Goal: Task Accomplishment & Management: Manage account settings

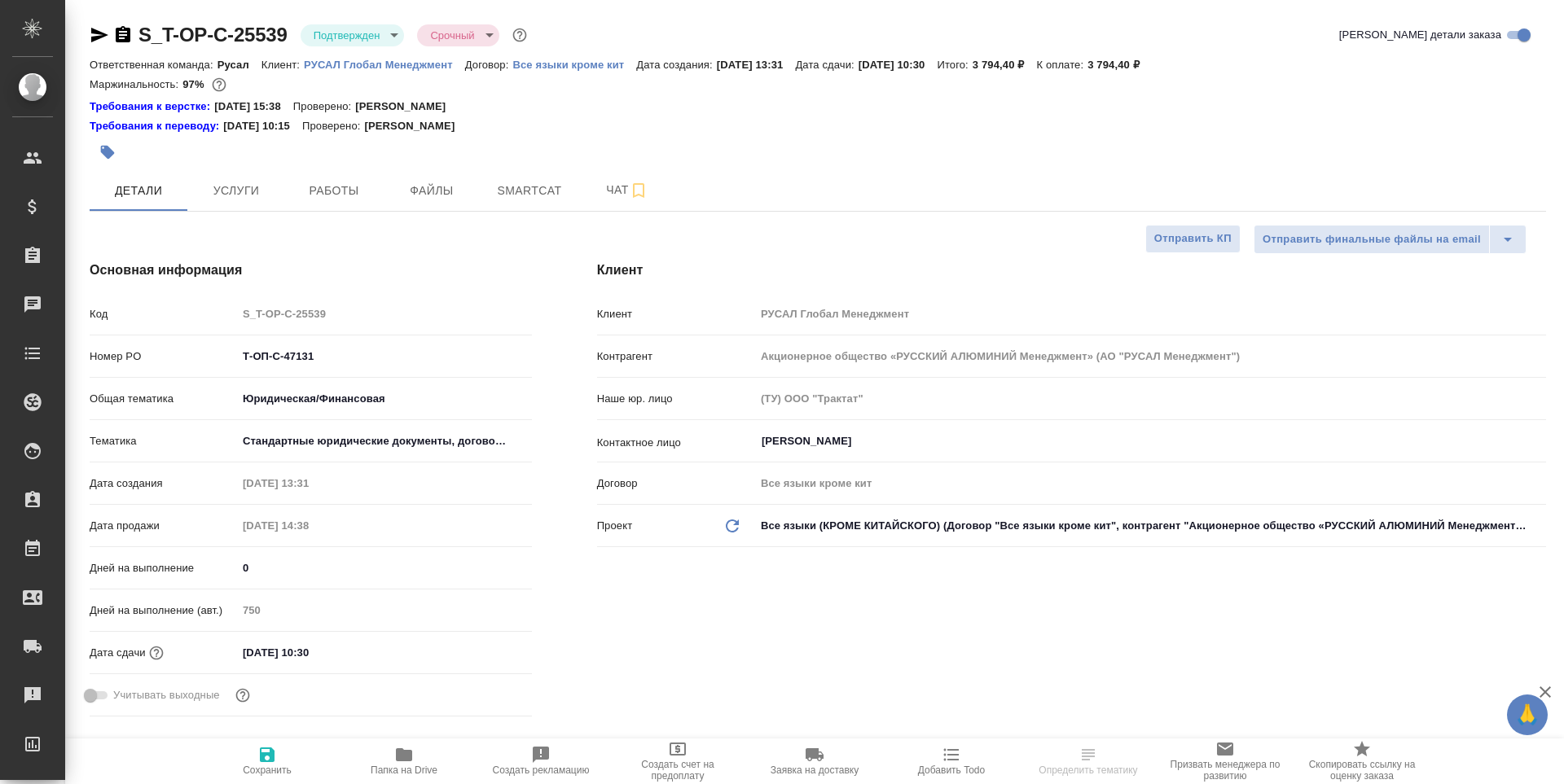
select select "RU"
type input "[PERSON_NAME]"
click at [428, 764] on span "Папка на Drive" at bounding box center [403, 760] width 117 height 31
select select "RU"
type textarea "x"
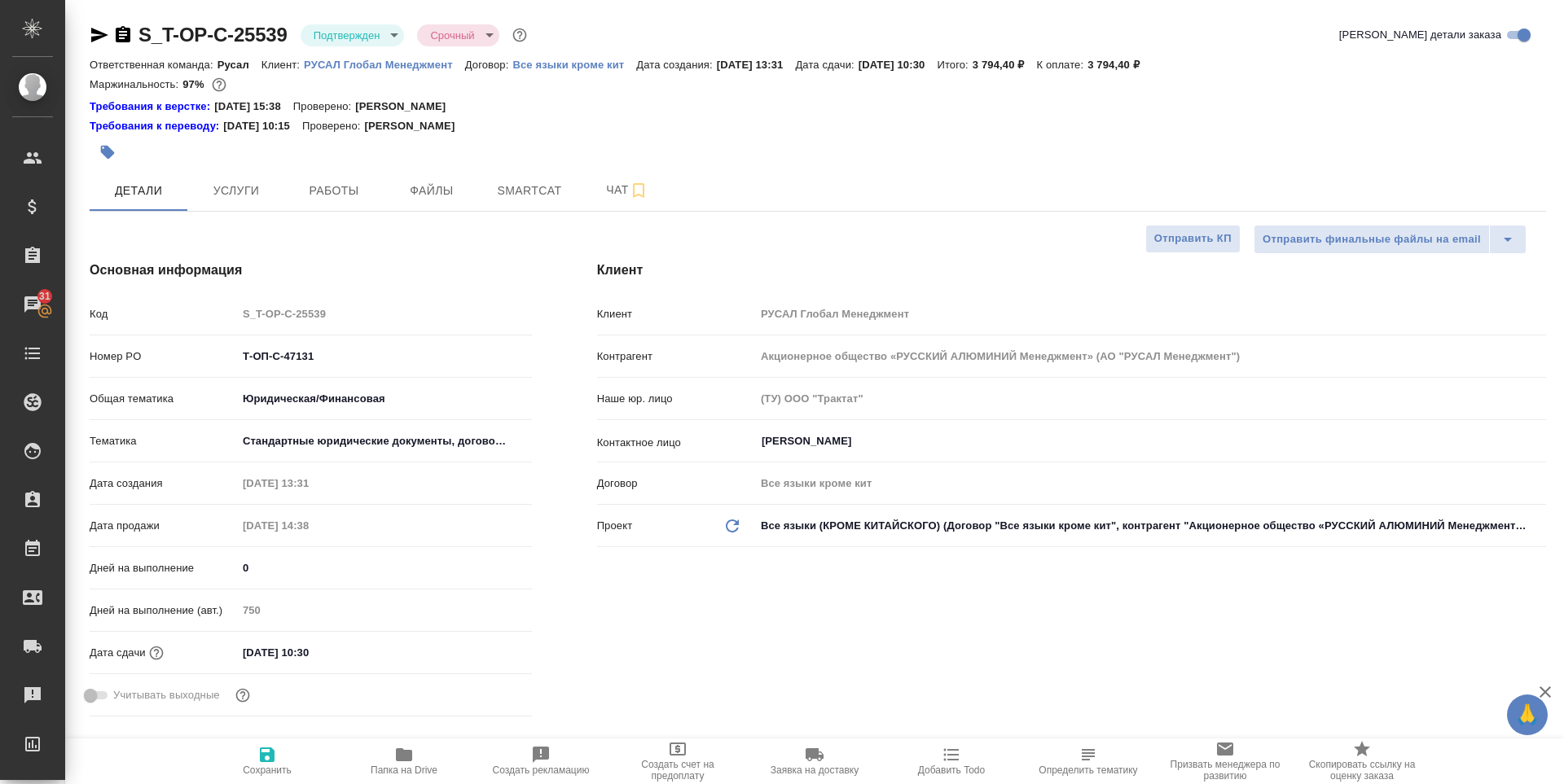
type textarea "x"
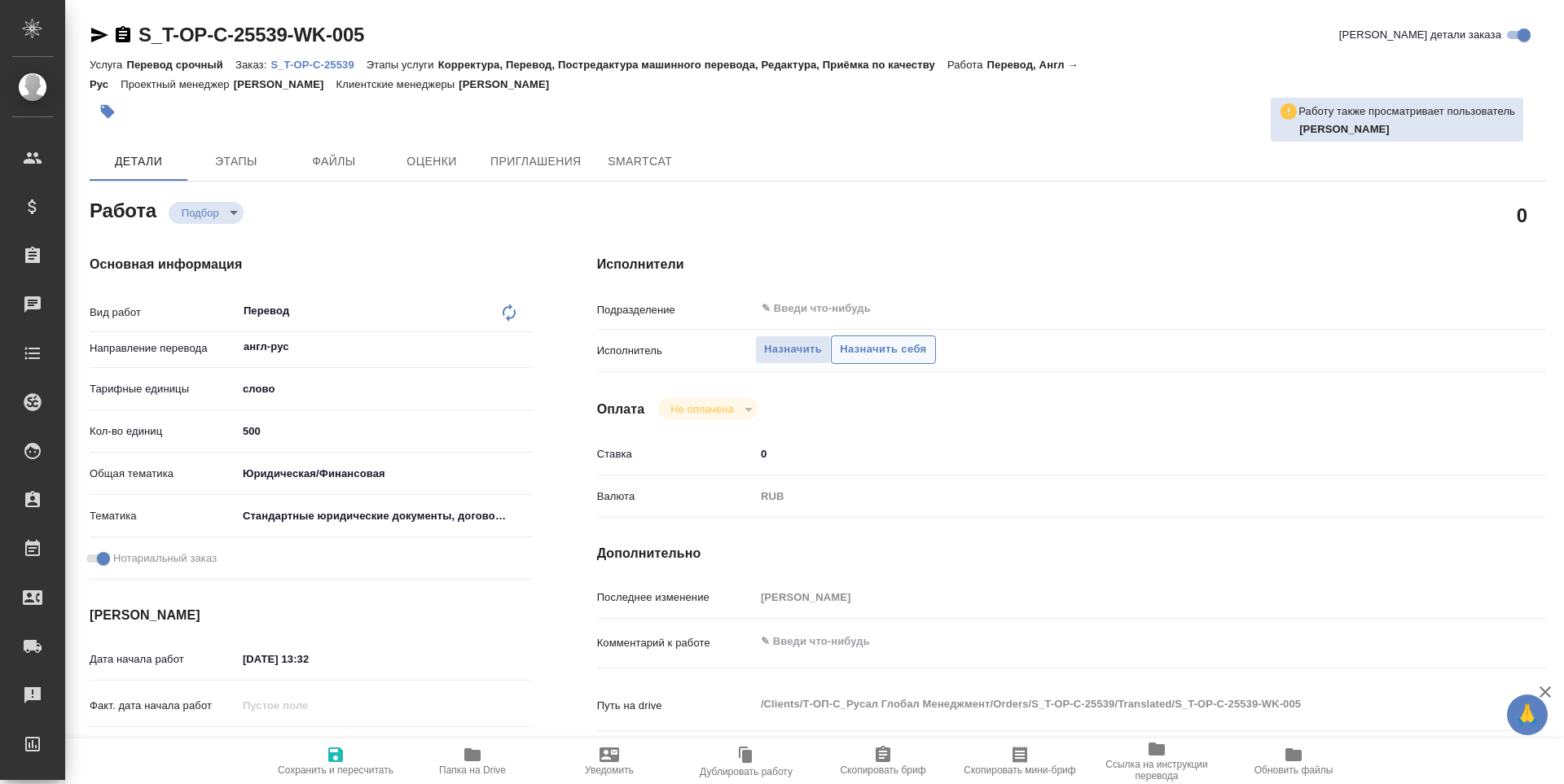
click at [893, 345] on span "Назначить себя" at bounding box center [882, 349] width 86 height 19
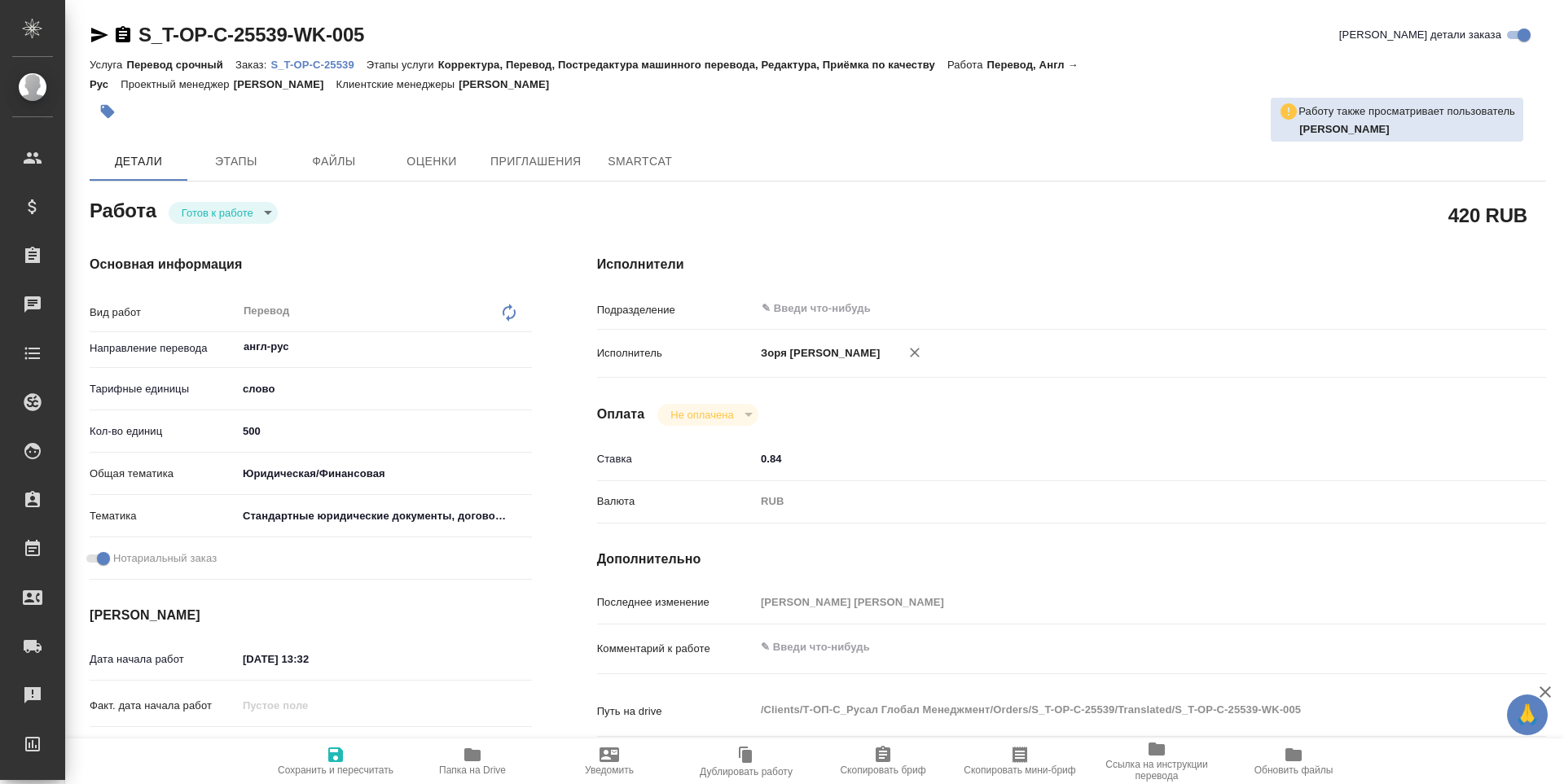
type textarea "x"
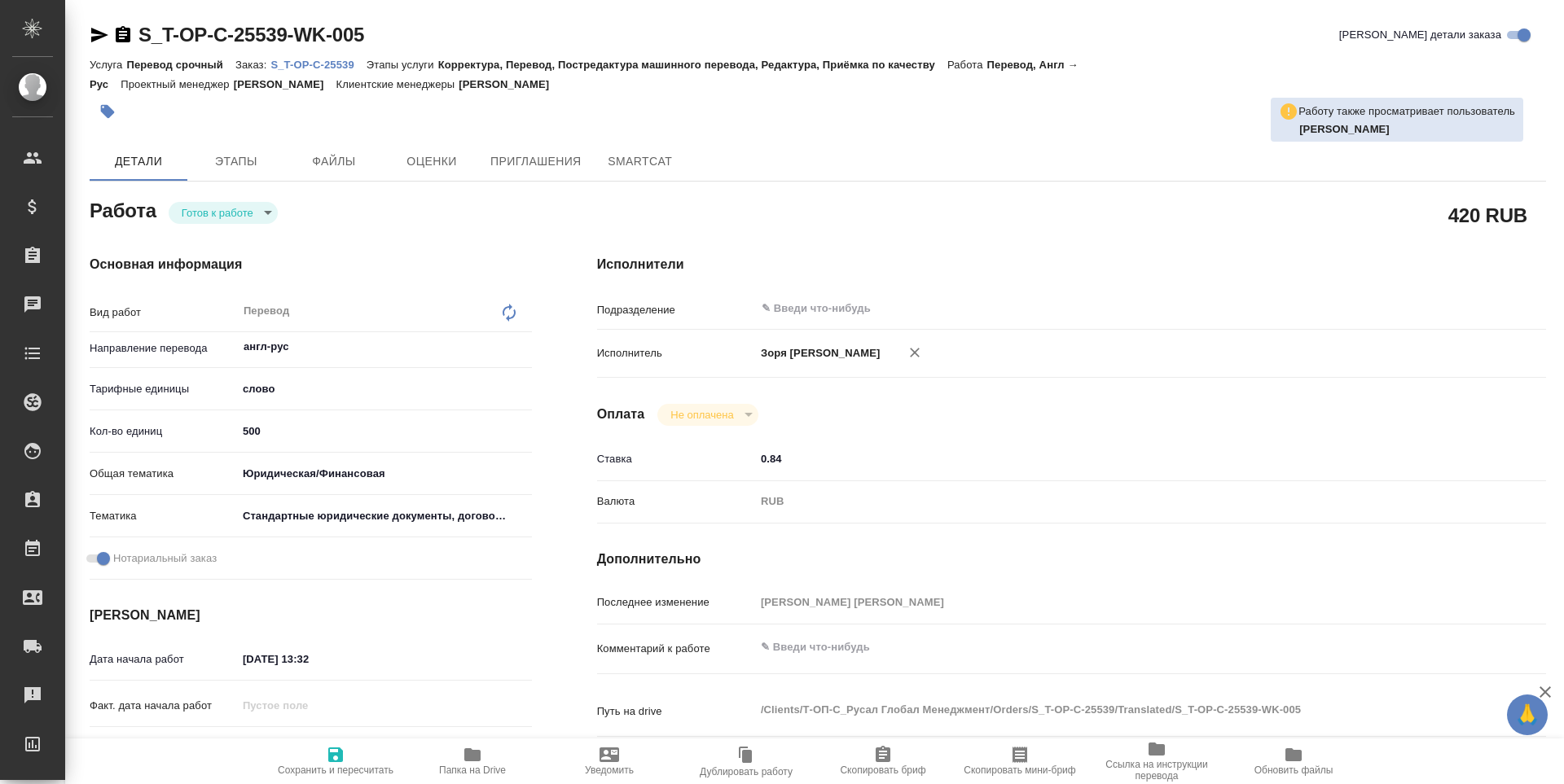
type textarea "x"
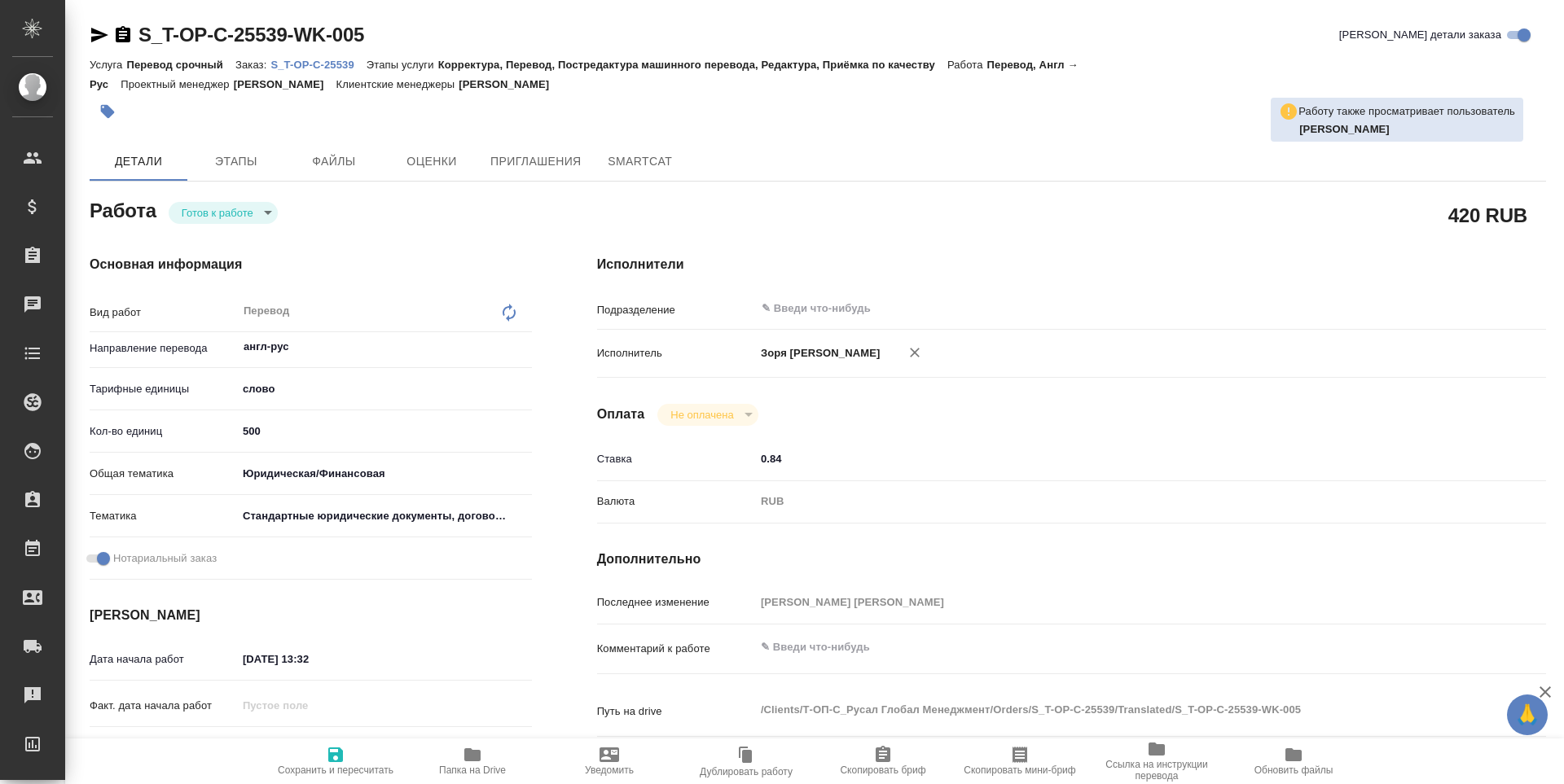
type textarea "x"
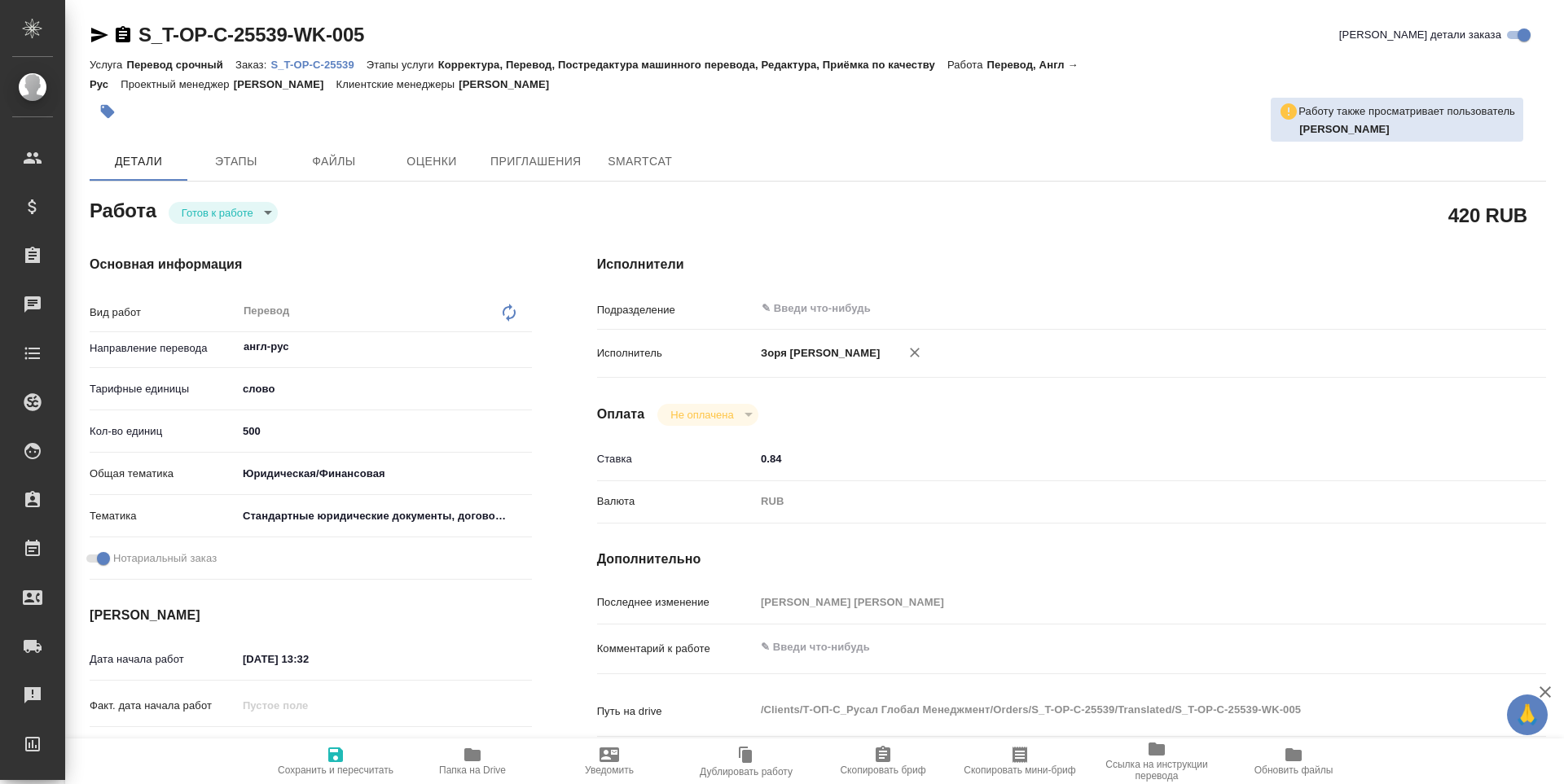
type textarea "x"
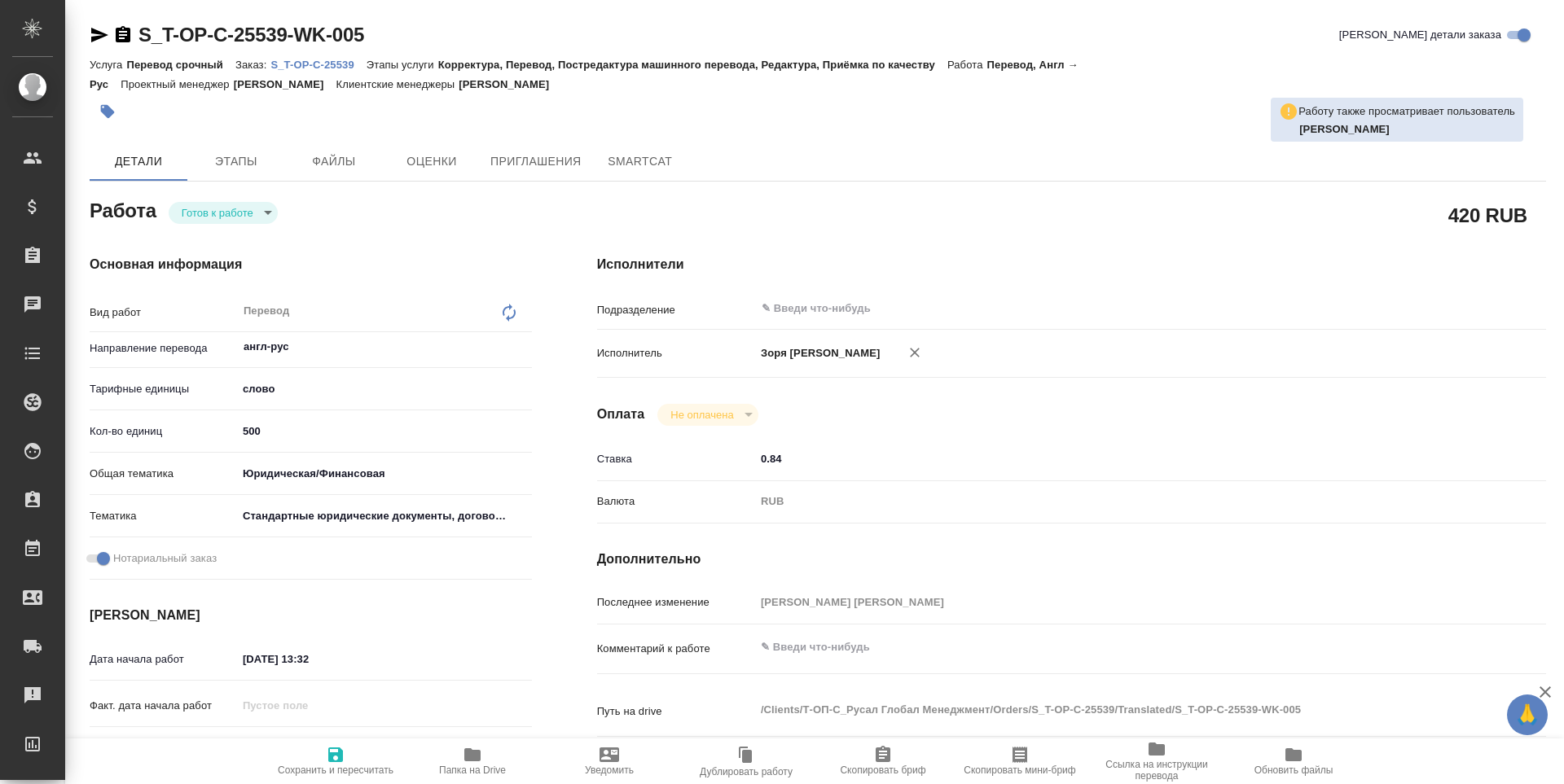
type textarea "x"
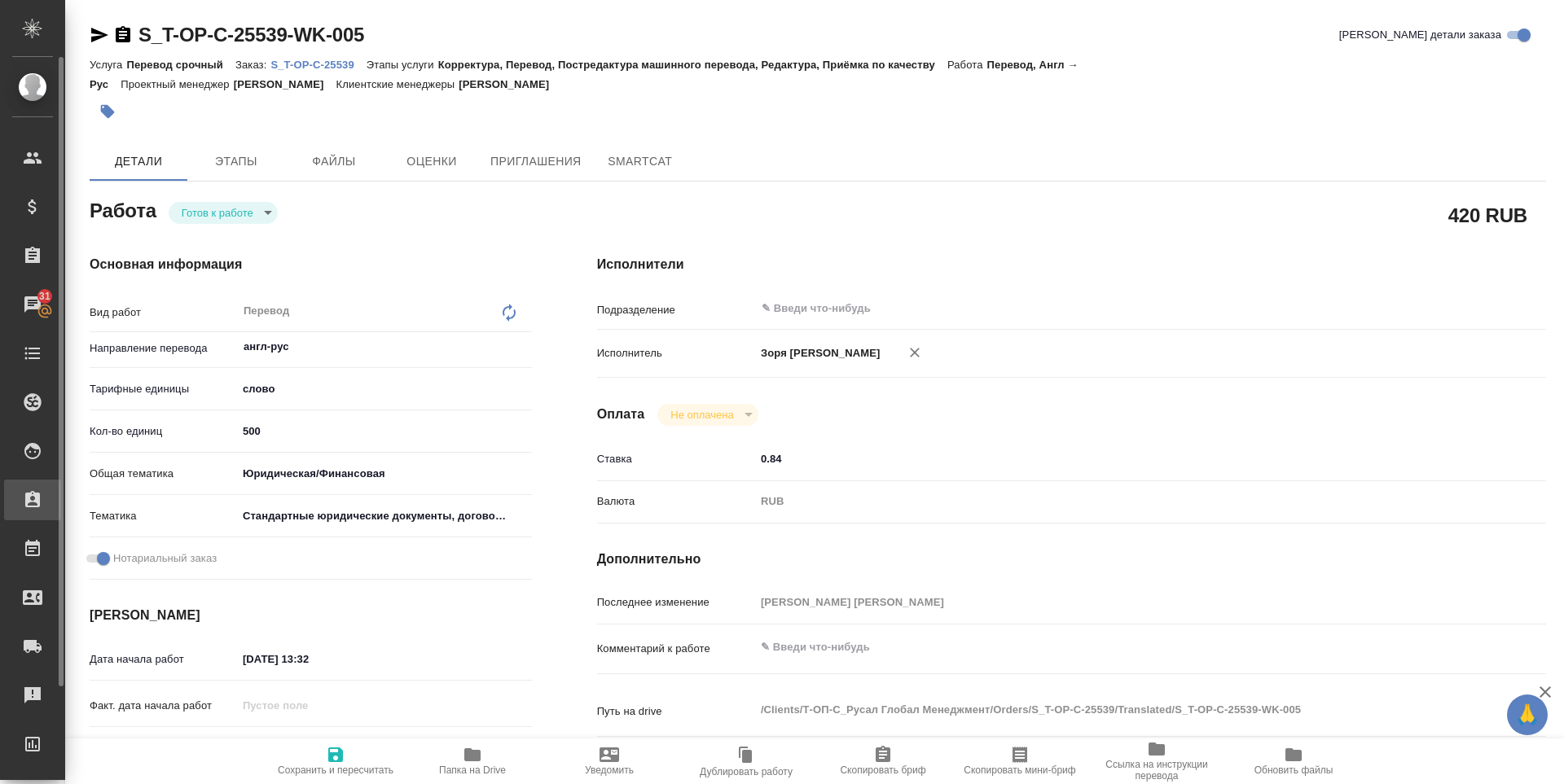
type textarea "x"
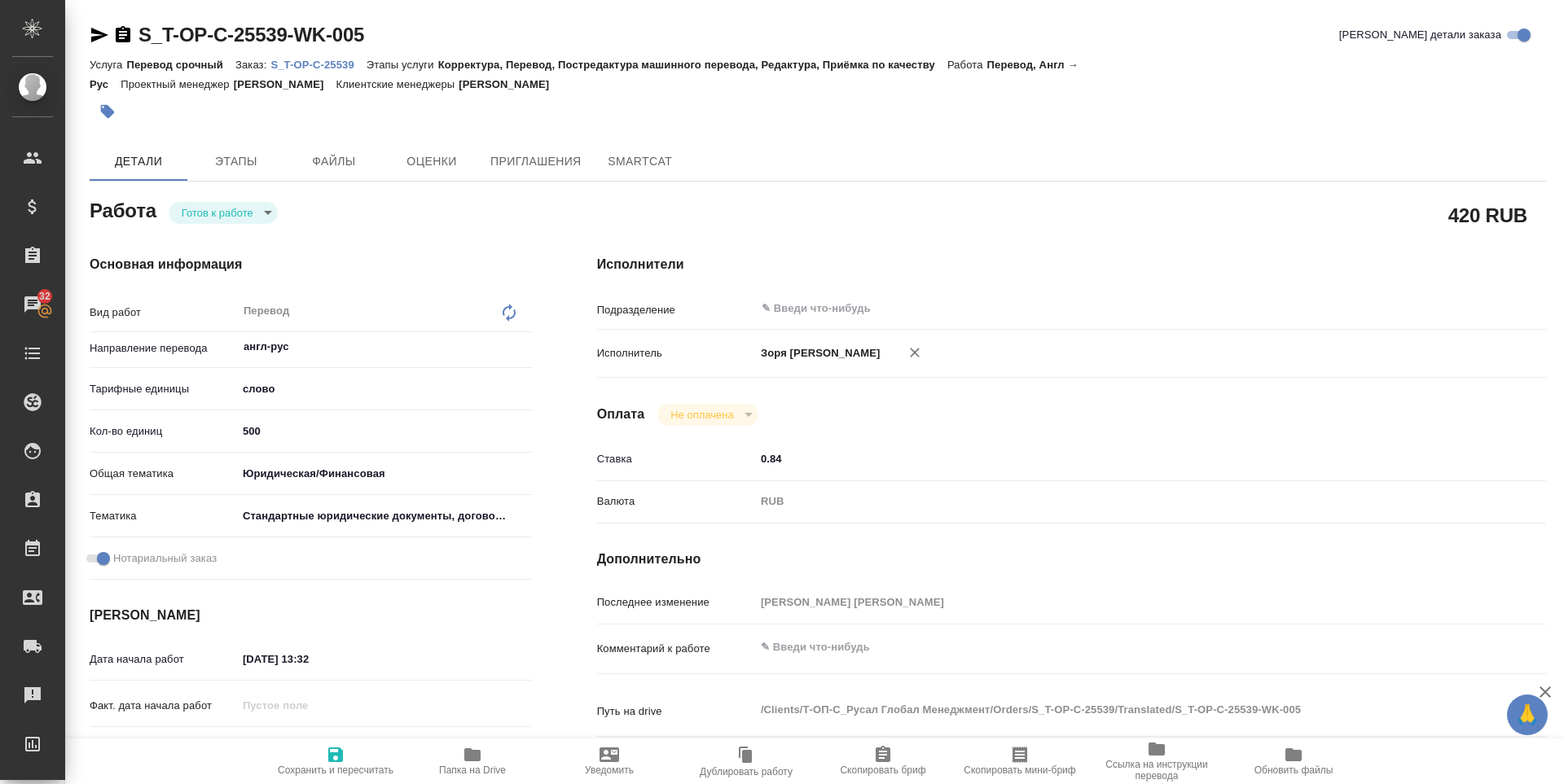
drag, startPoint x: 482, startPoint y: 751, endPoint x: 465, endPoint y: 732, distance: 25.5
click at [484, 752] on span "Папка на Drive" at bounding box center [472, 760] width 117 height 31
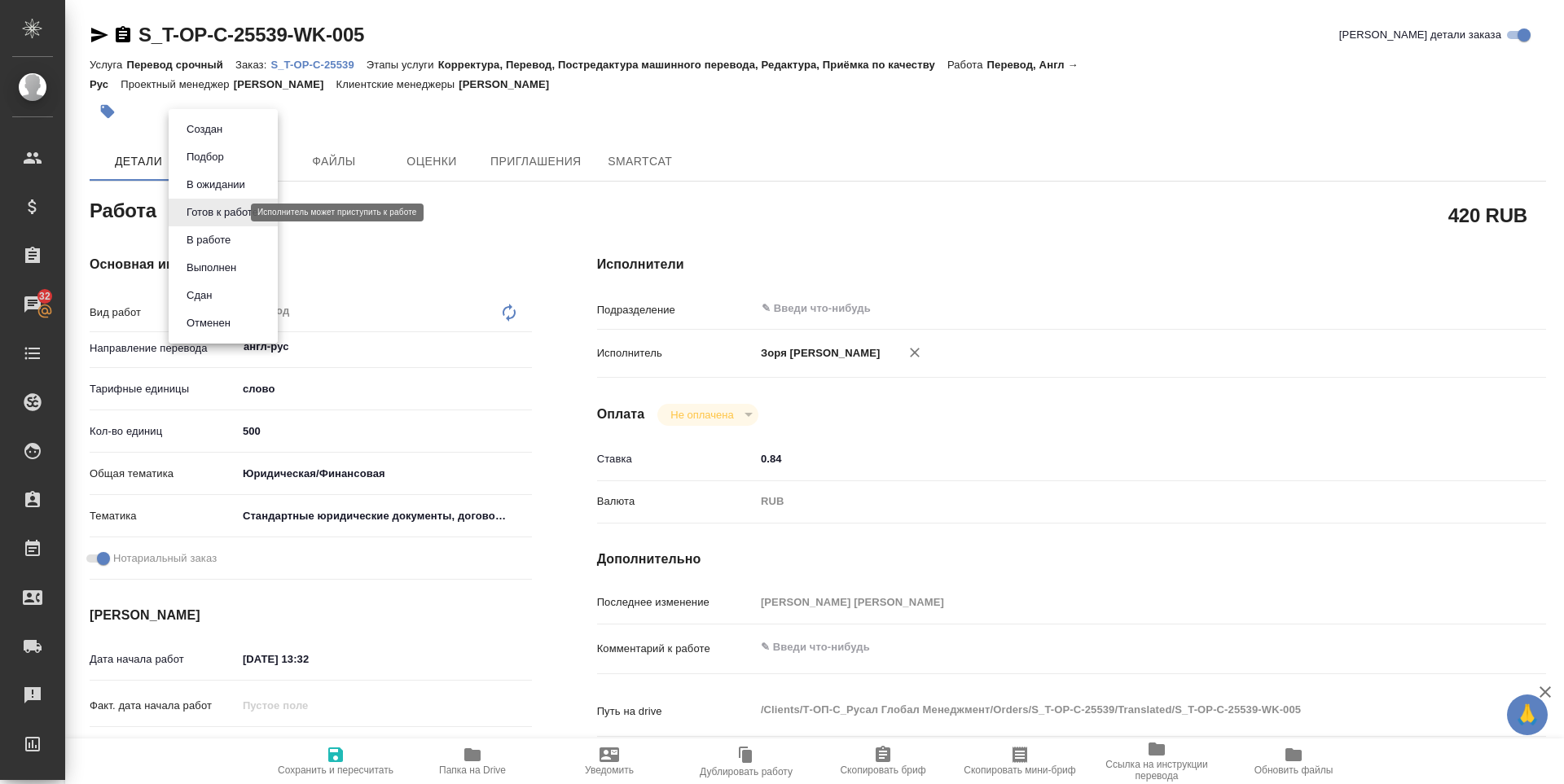
click at [203, 215] on body "🙏 .cls-1 fill:#fff; AWATERA Zoria Tatiana Клиенты Спецификации Заказы 32 Чаты T…" at bounding box center [782, 392] width 1564 height 784
click at [202, 232] on button "В работе" at bounding box center [208, 240] width 54 height 18
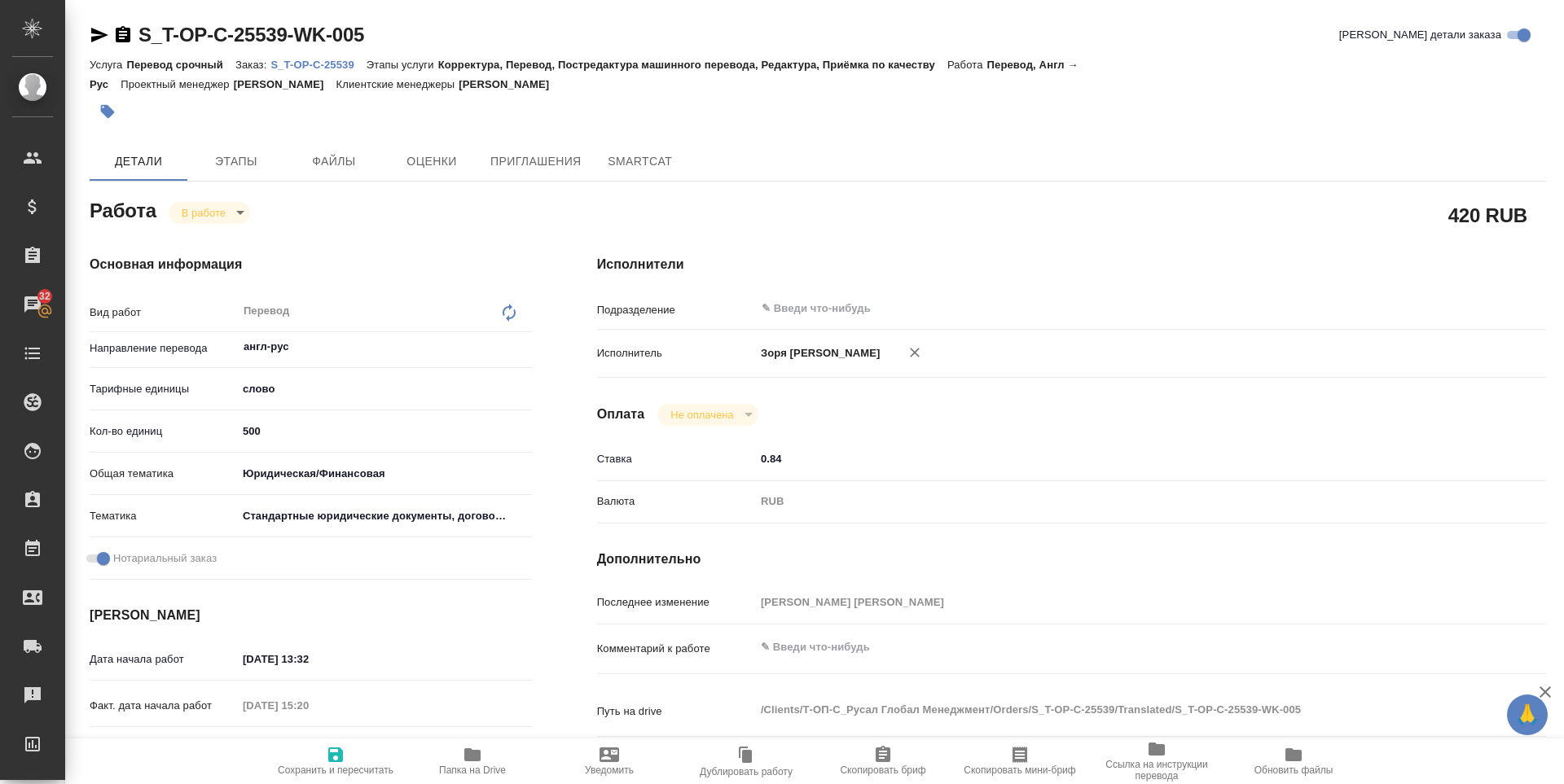
type textarea "x"
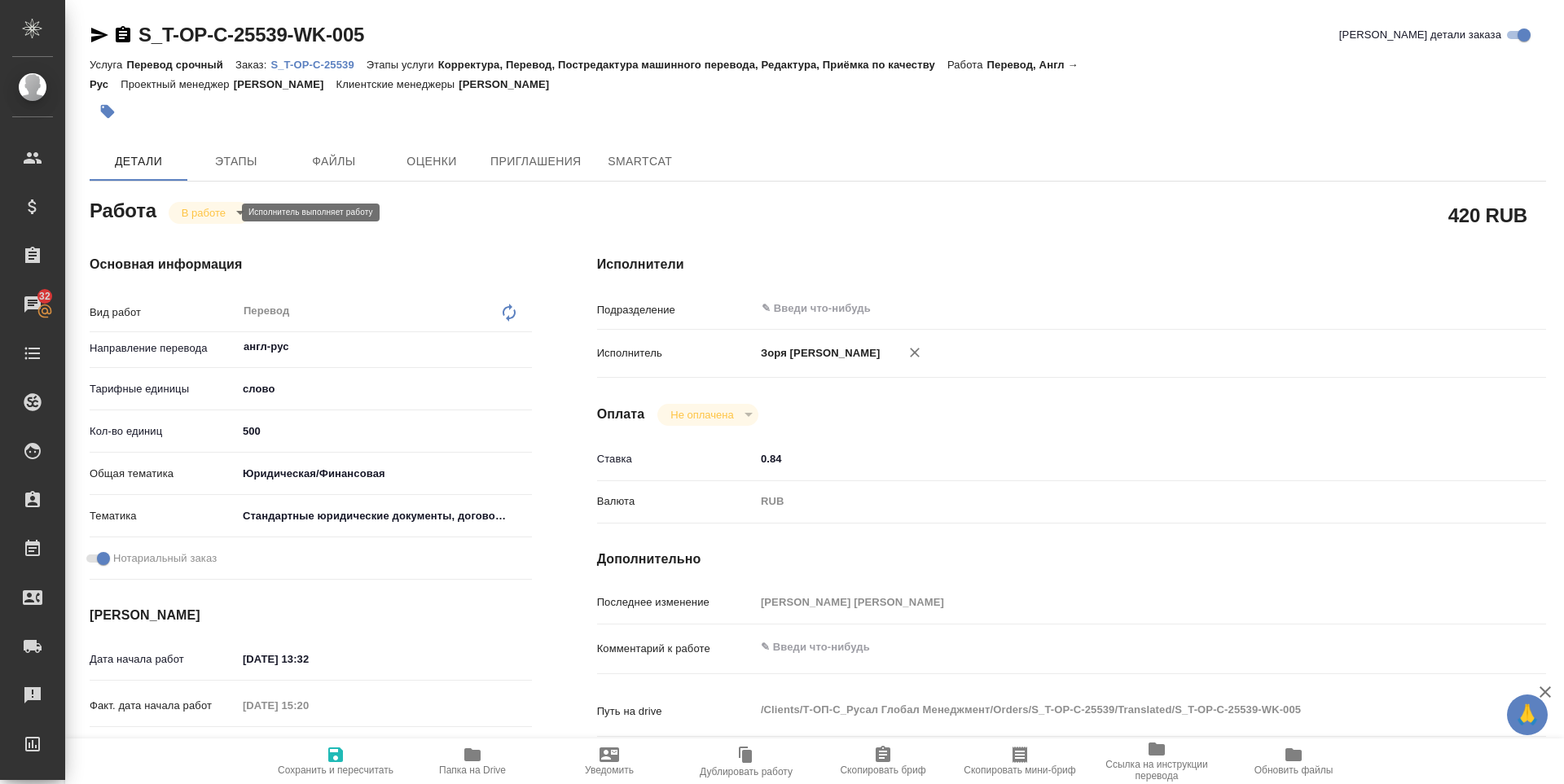
click at [202, 219] on body "🙏 .cls-1 fill:#fff; AWATERA Zoria Tatiana Клиенты Спецификации Заказы 32 Чаты T…" at bounding box center [782, 392] width 1564 height 784
type textarea "x"
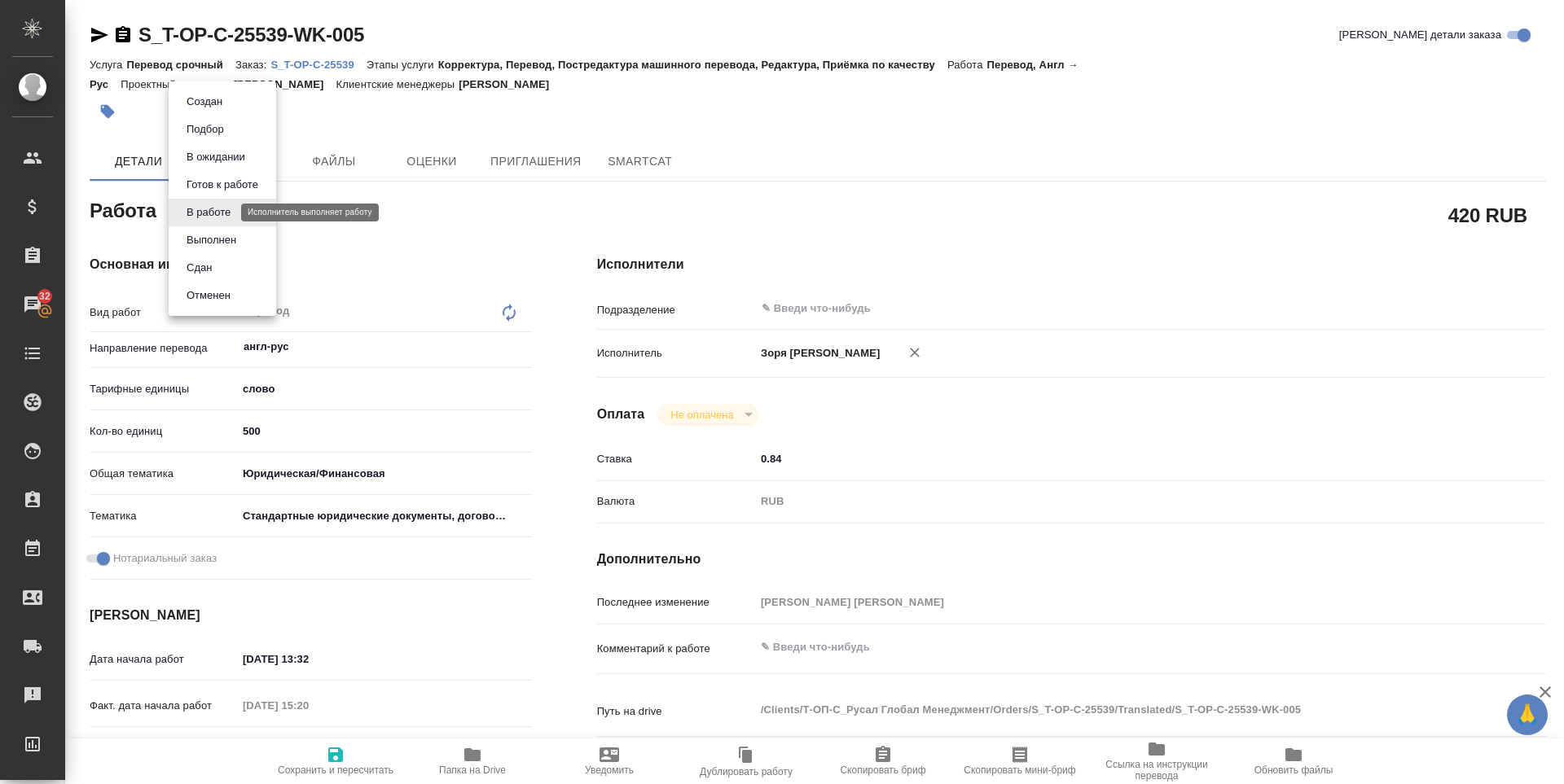
type textarea "x"
click at [202, 233] on button "Выполнен" at bounding box center [211, 240] width 59 height 18
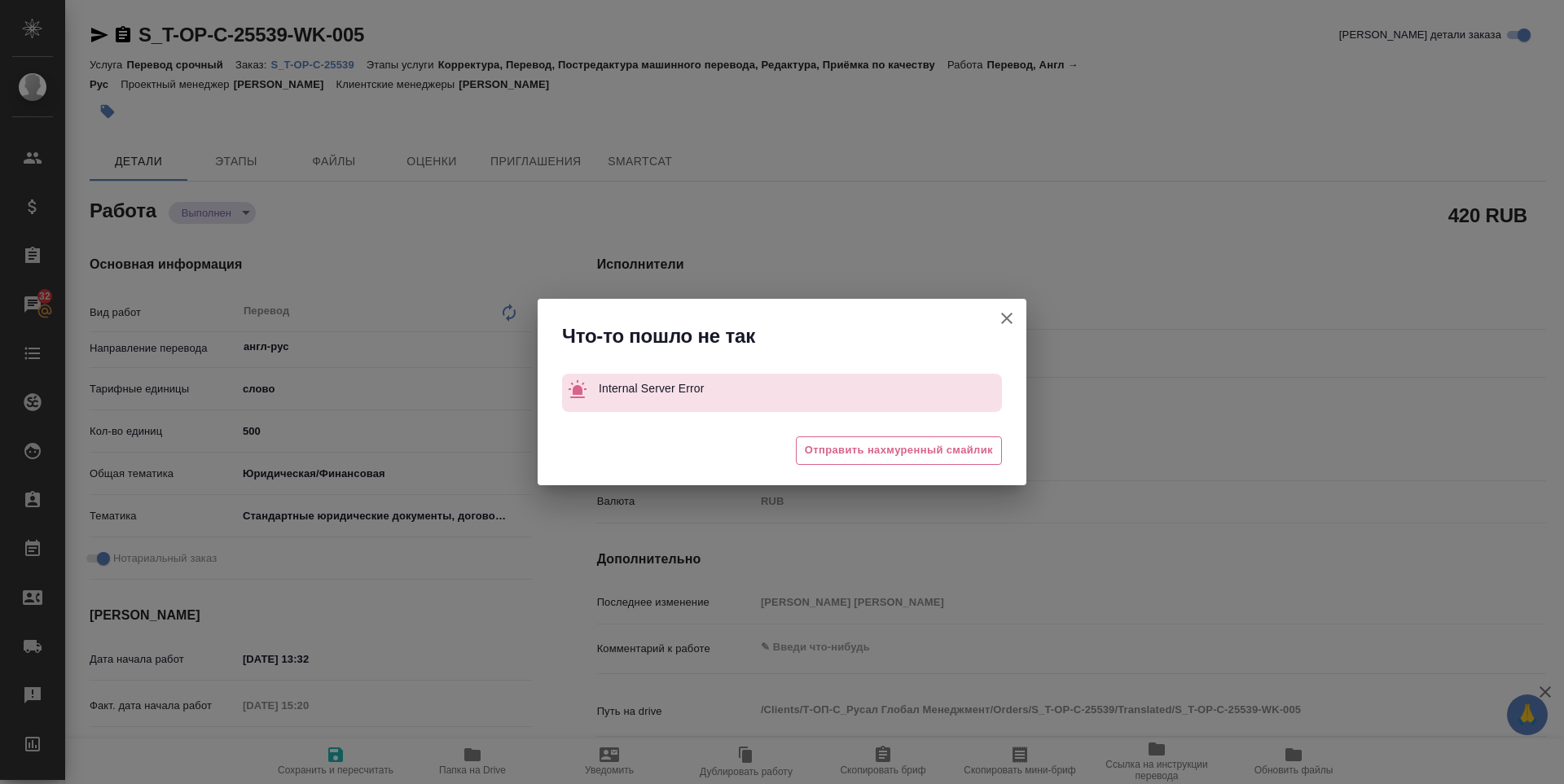
type textarea "x"
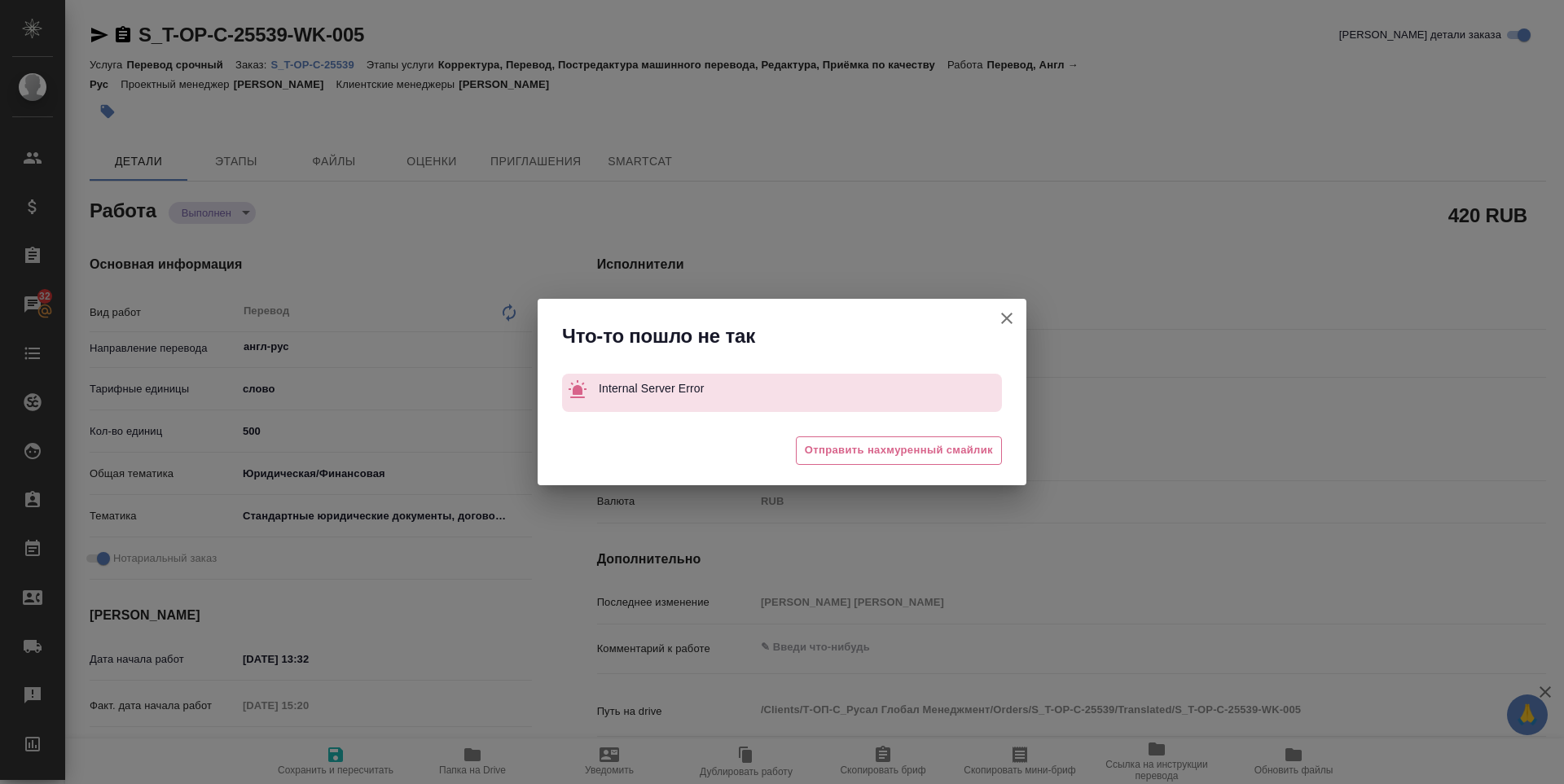
type textarea "x"
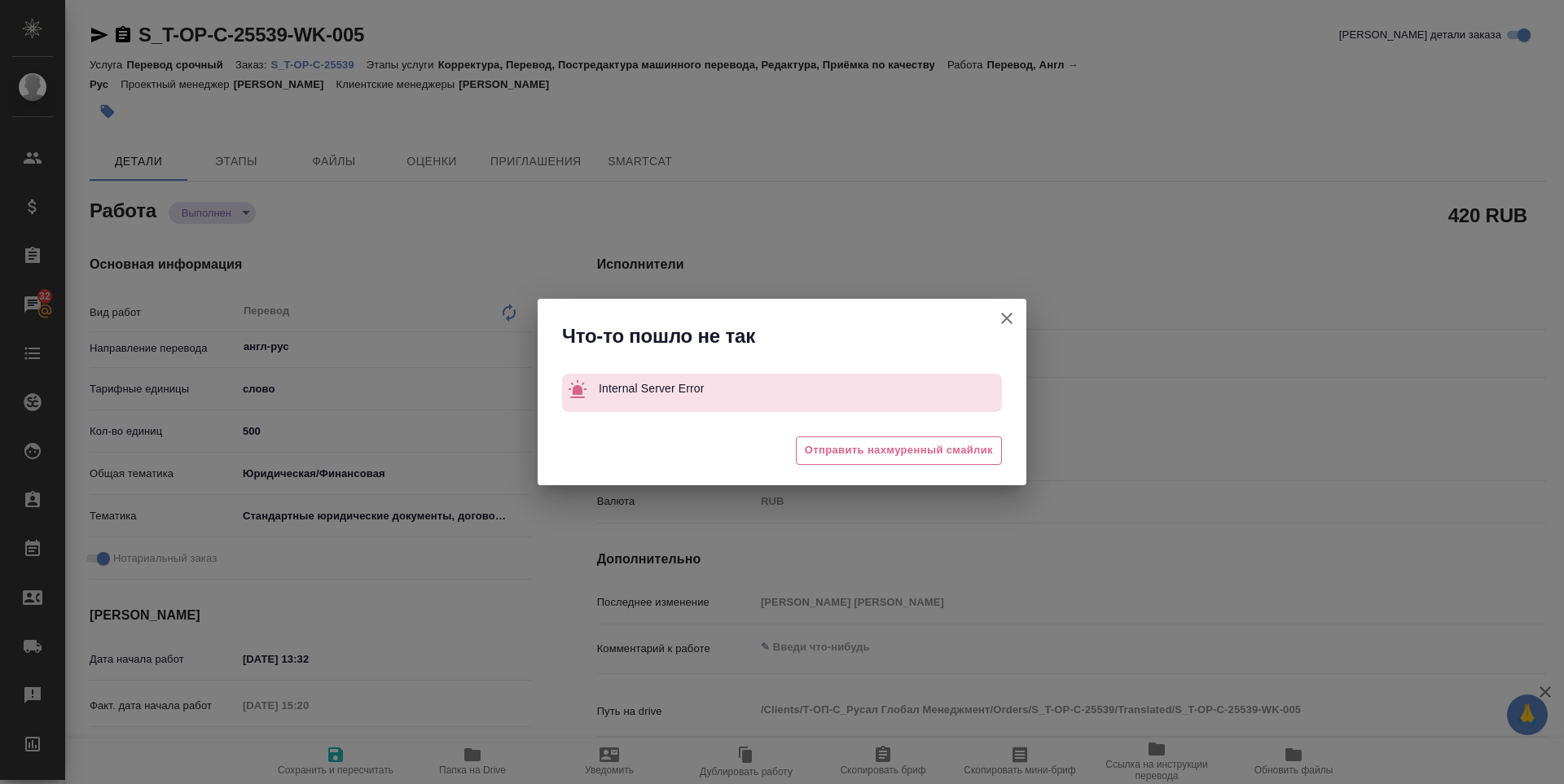
type textarea "x"
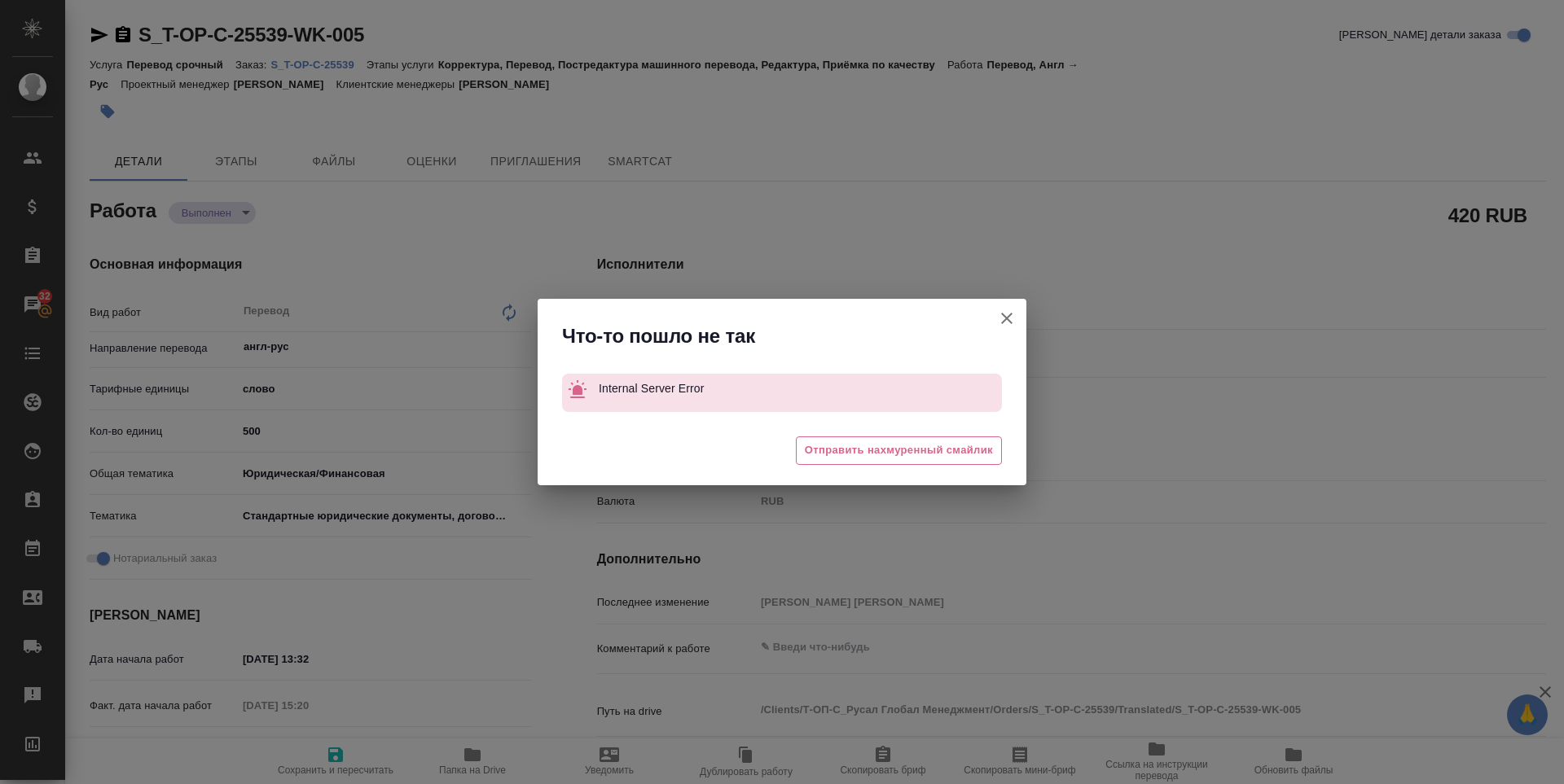
type textarea "x"
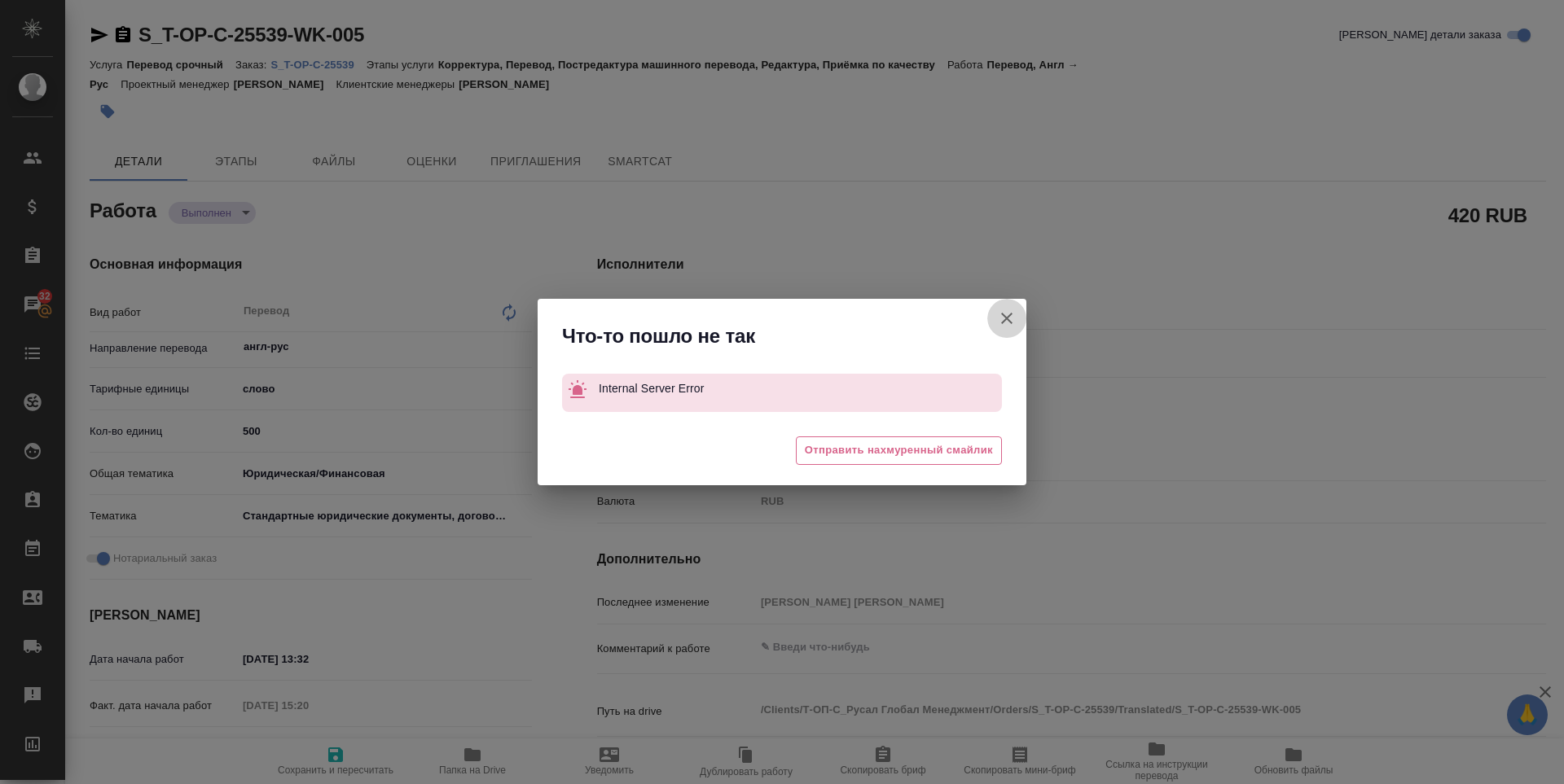
click at [1004, 315] on icon "button" at bounding box center [1007, 318] width 12 height 12
type textarea "x"
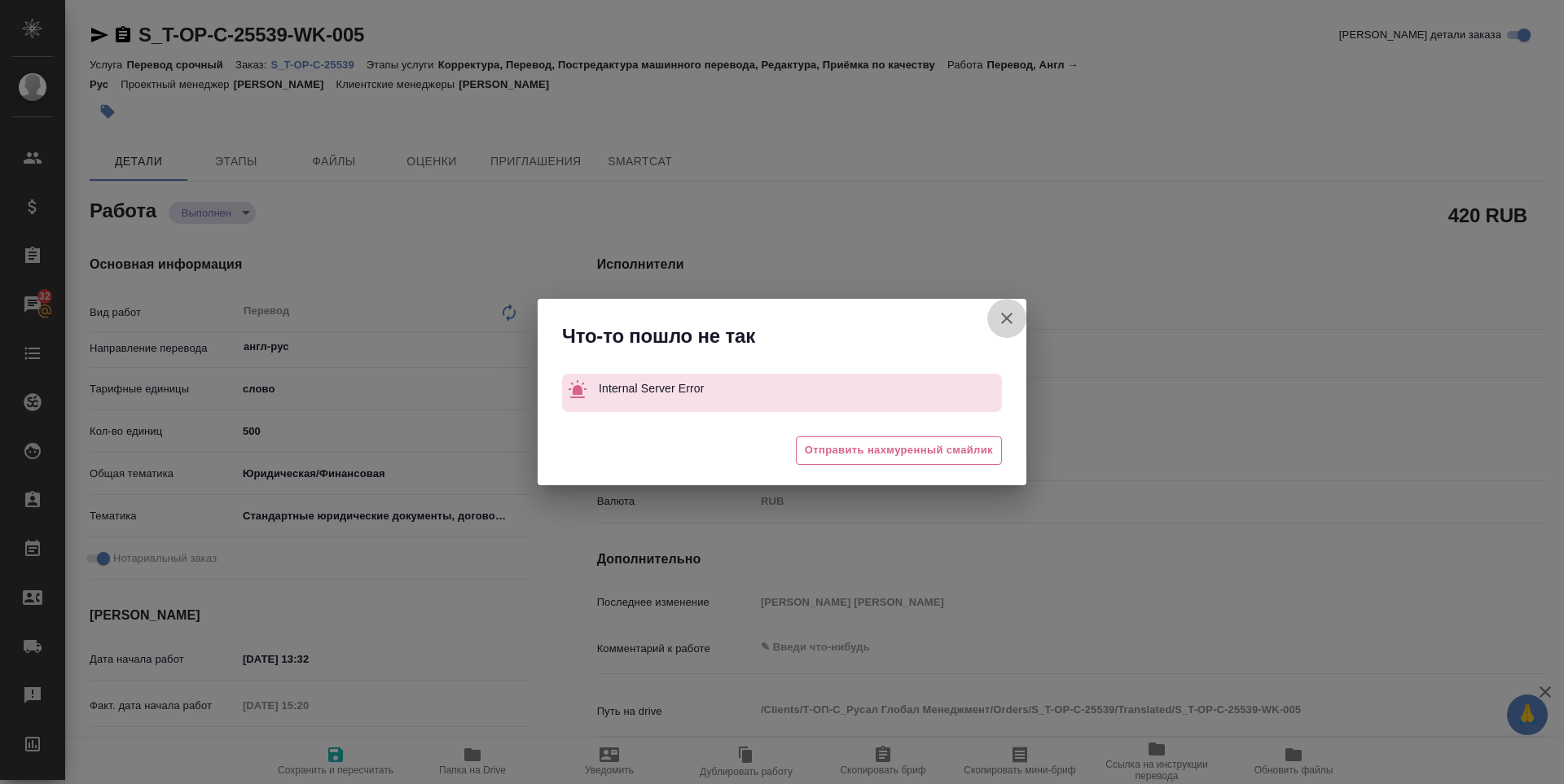
type textarea "x"
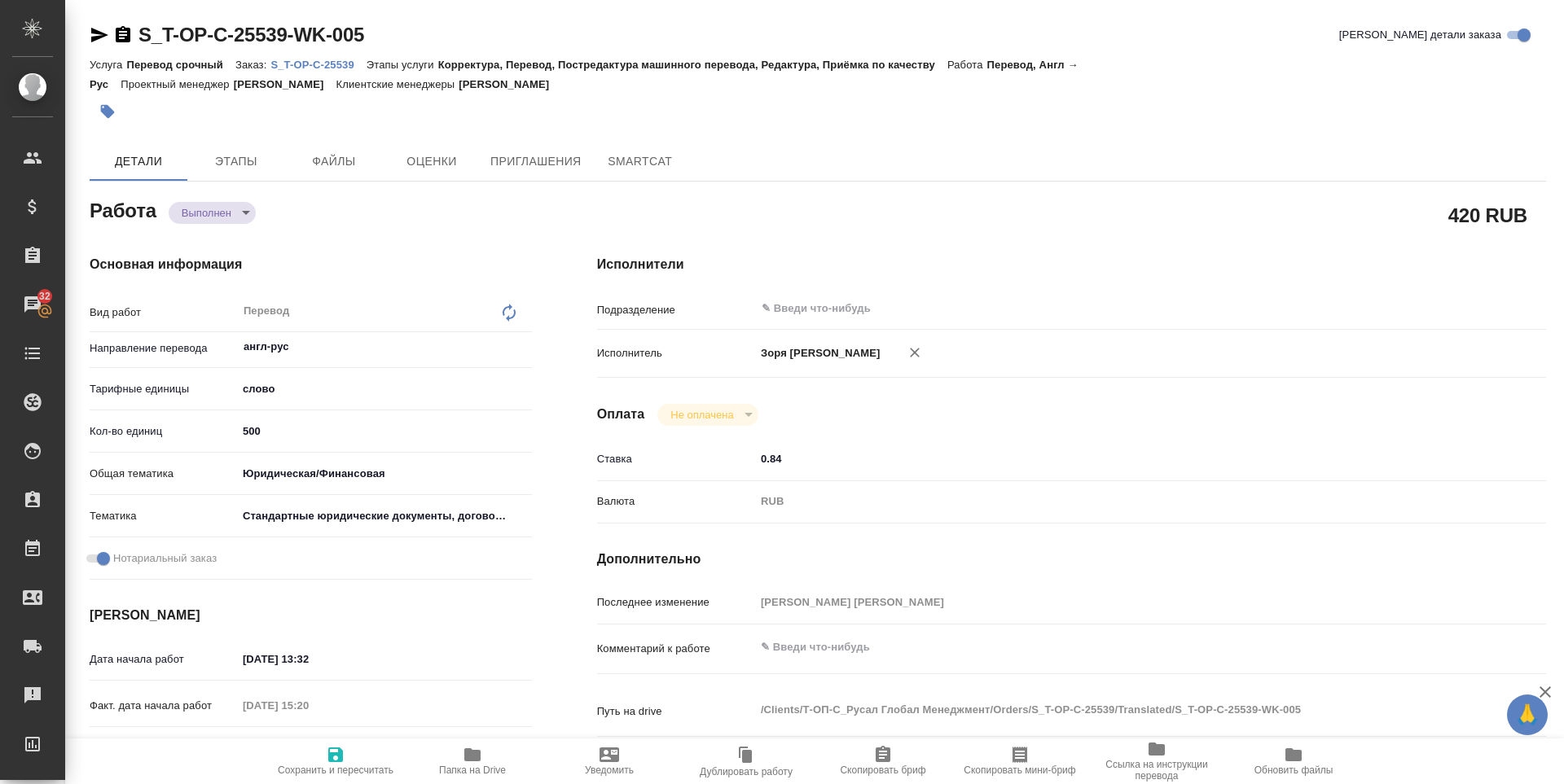
click at [98, 35] on icon "button" at bounding box center [100, 35] width 20 height 20
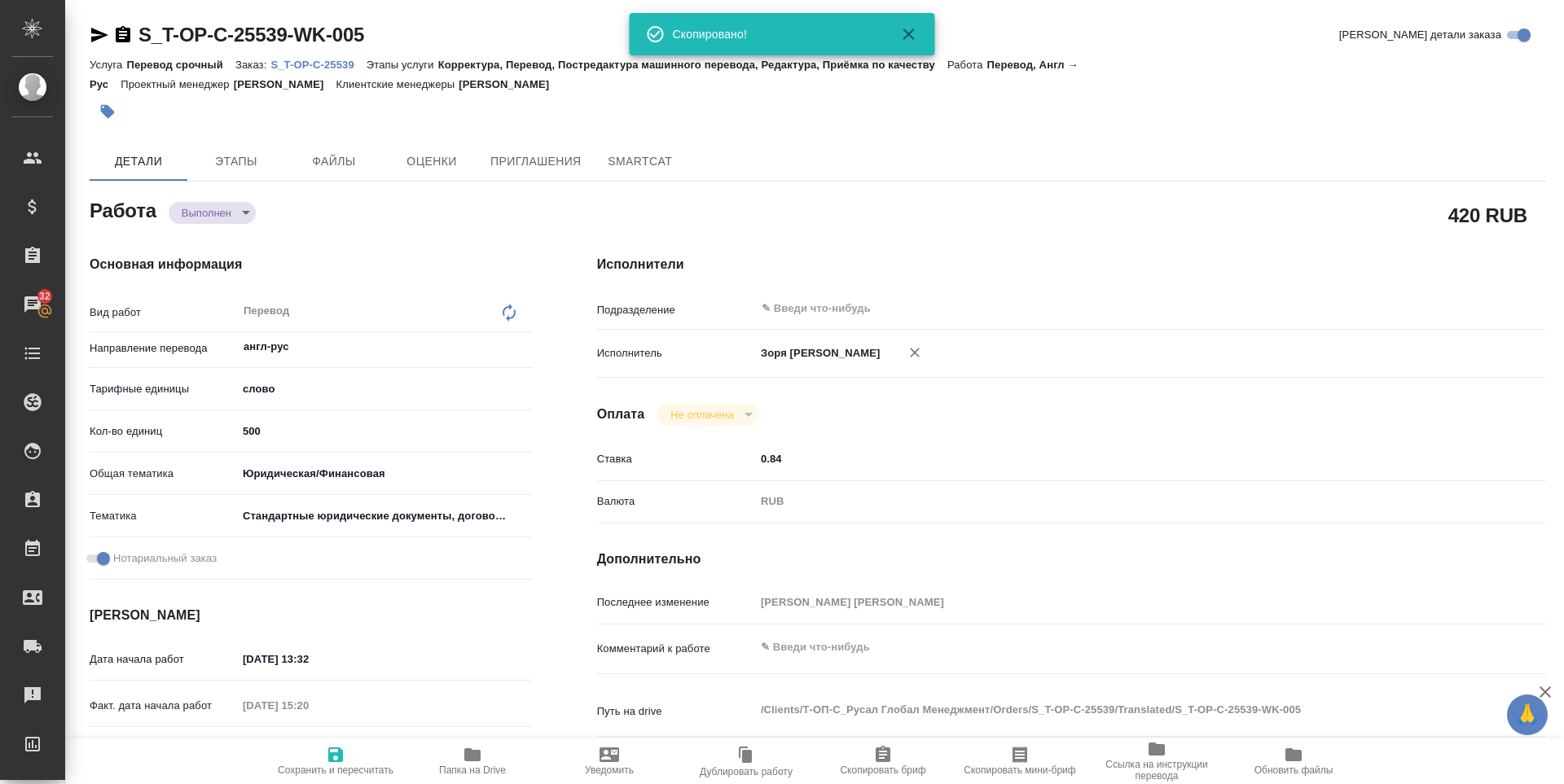
type textarea "x"
